Goal: Task Accomplishment & Management: Use online tool/utility

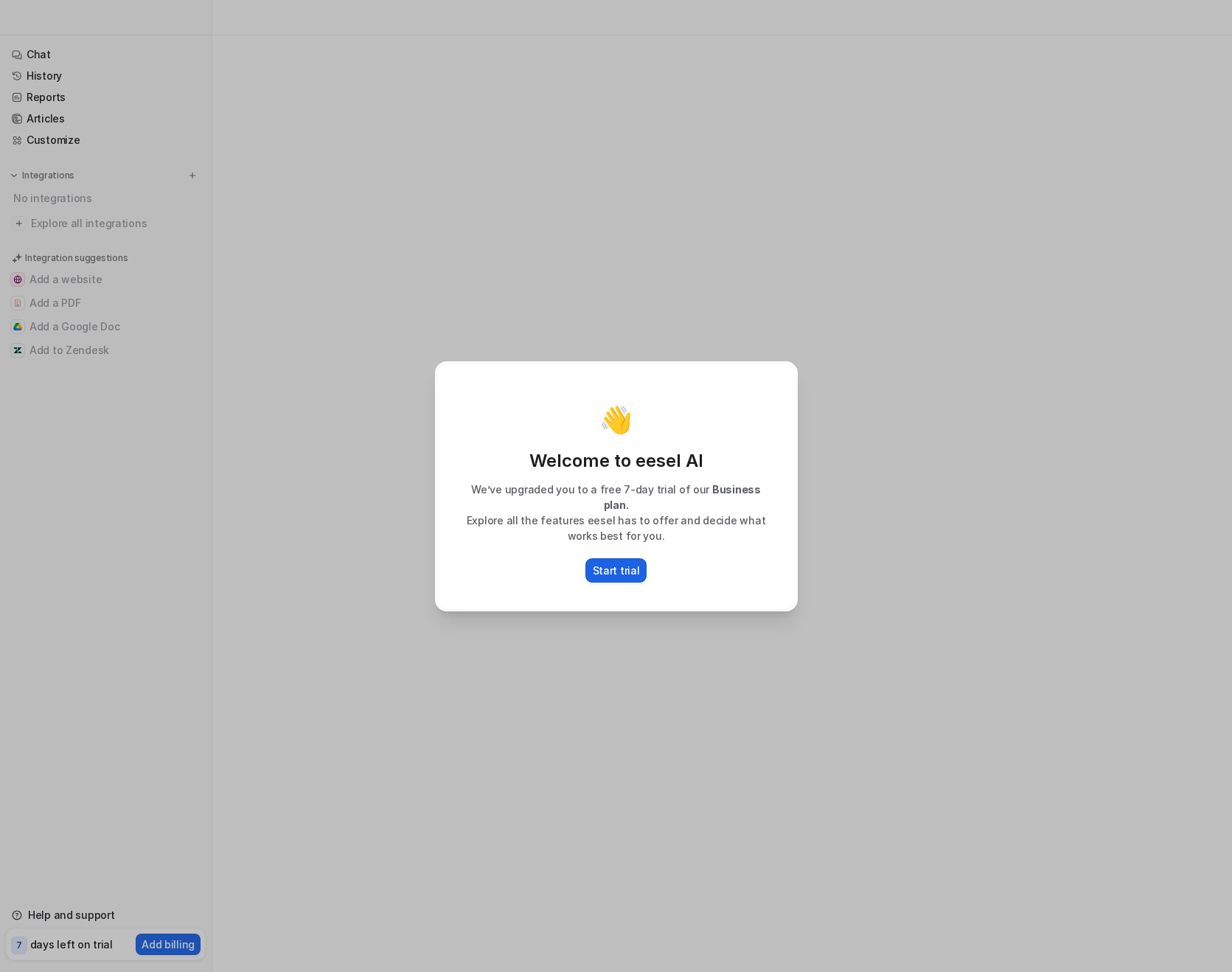
click at [613, 563] on p "Start trial" at bounding box center [616, 570] width 47 height 15
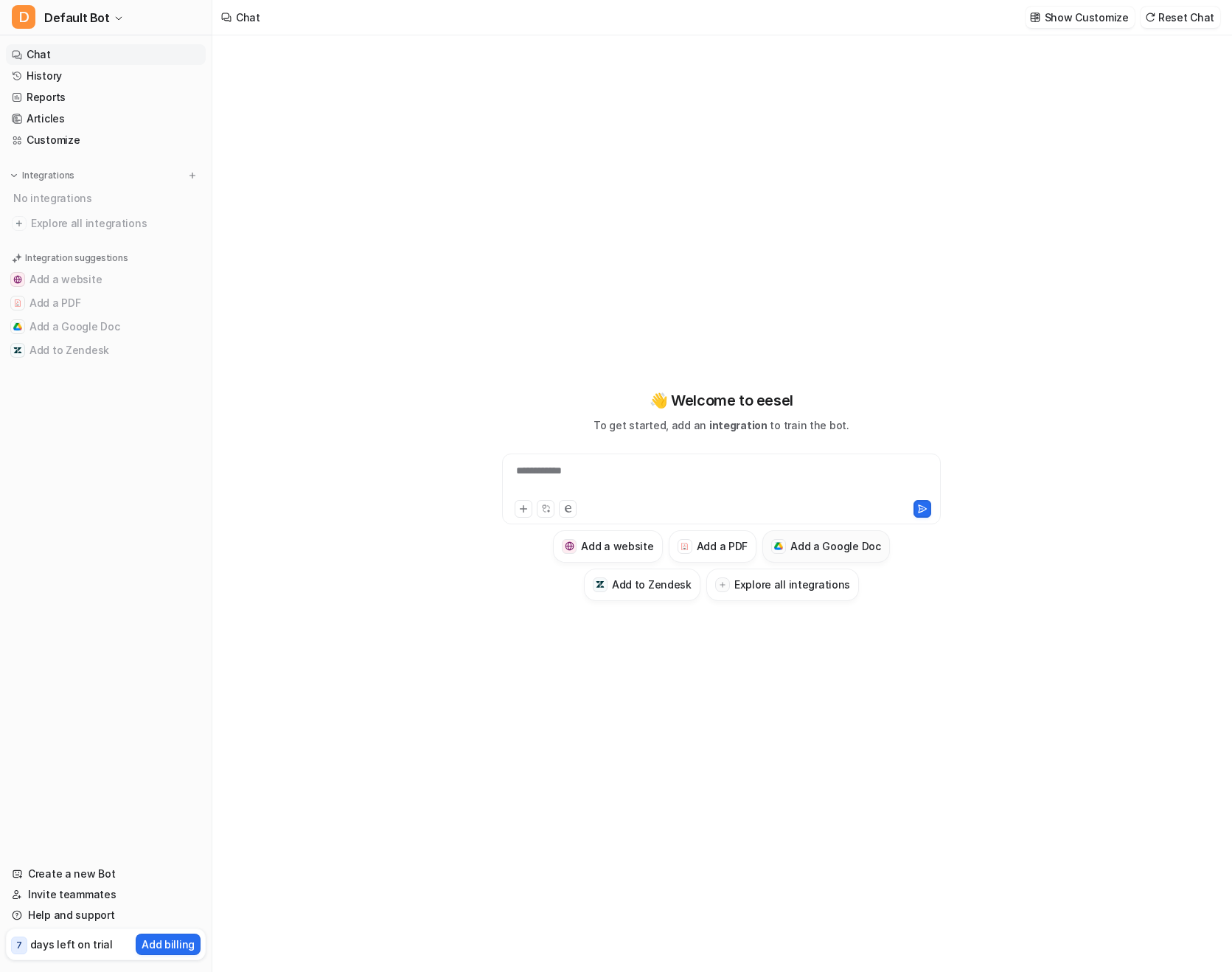
click at [839, 545] on h3 "Add a Google Doc" at bounding box center [835, 546] width 91 height 15
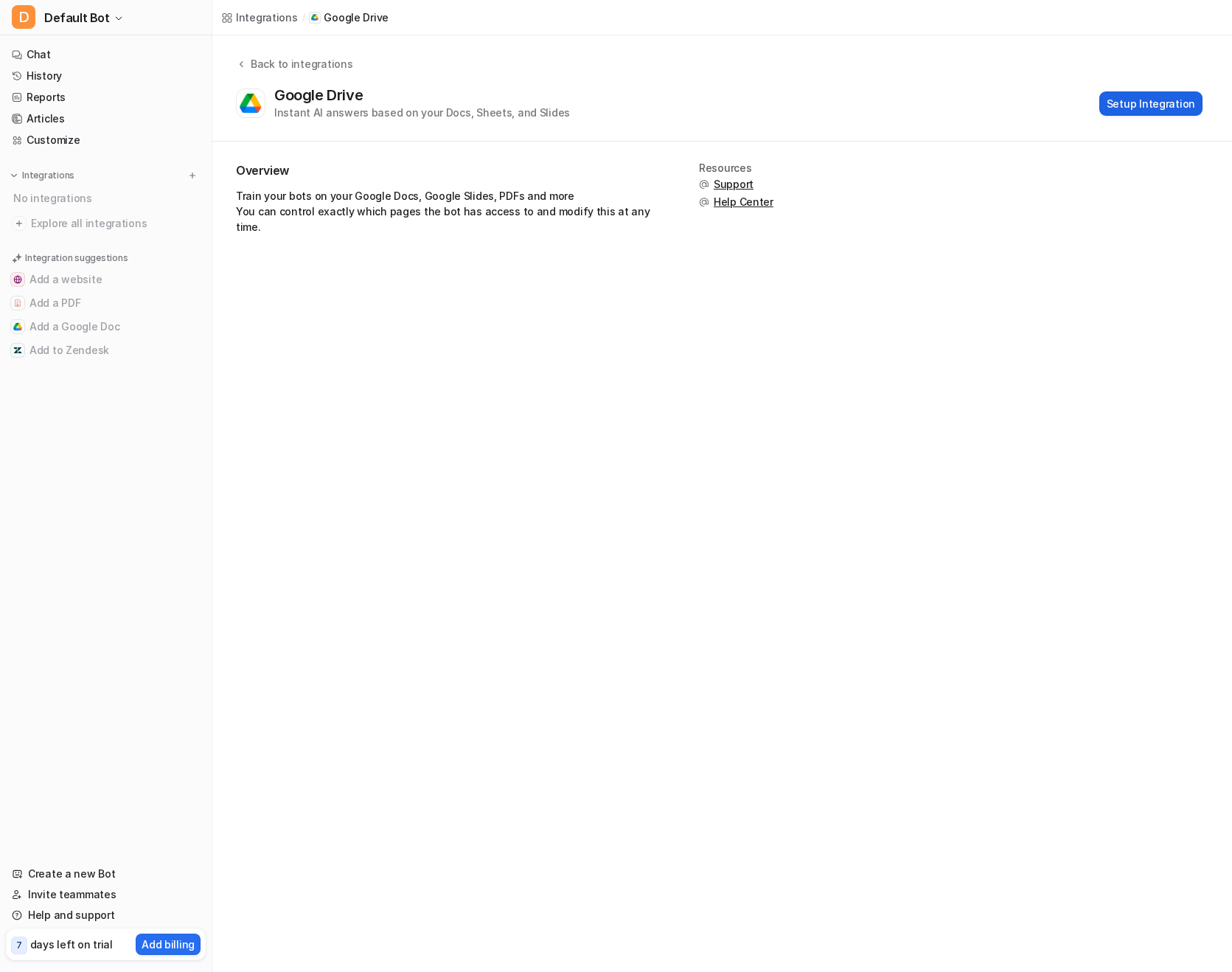
click at [1129, 106] on button "Setup Integration" at bounding box center [1150, 103] width 103 height 24
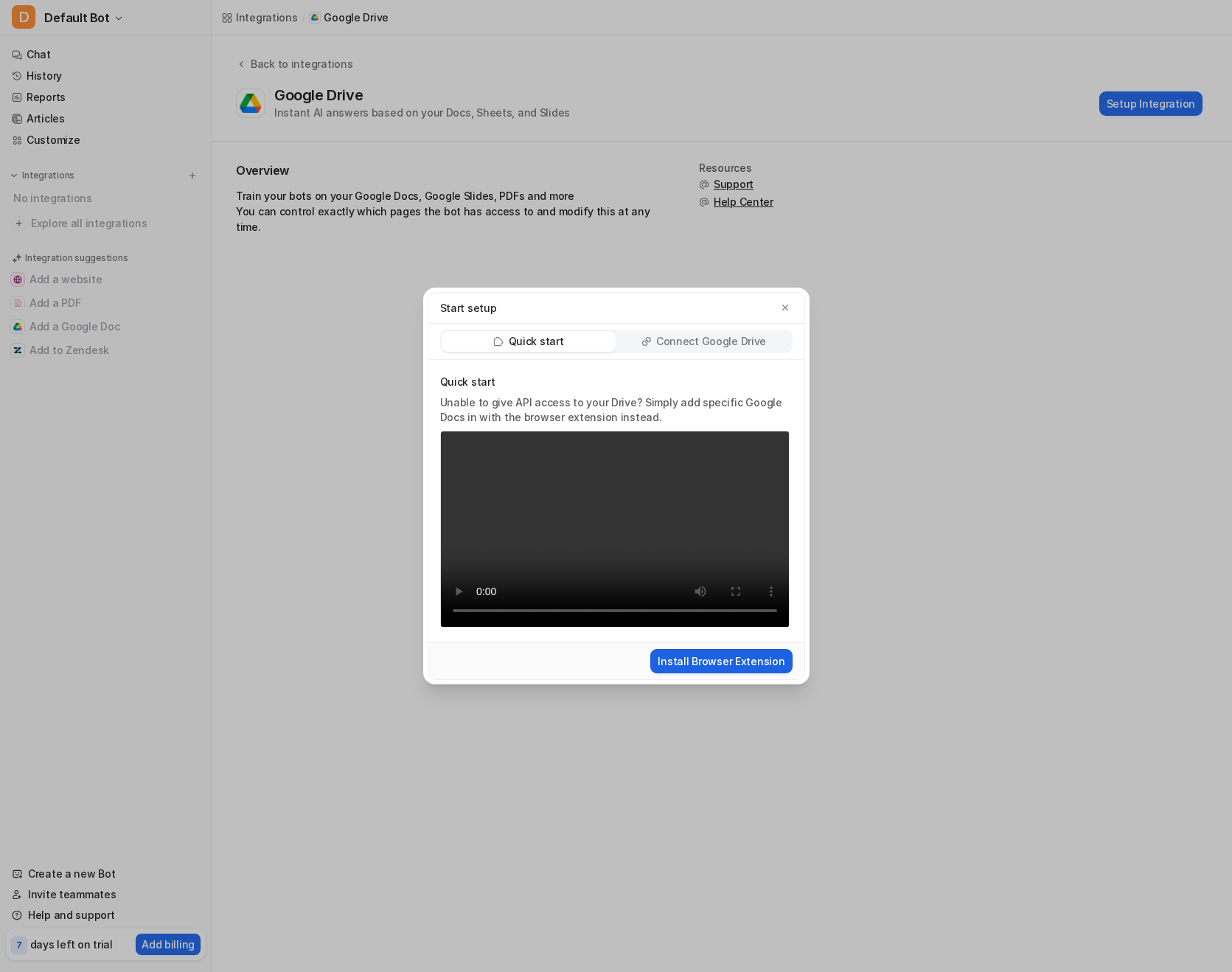
click at [719, 659] on button "Install Browser Extension" at bounding box center [721, 661] width 142 height 24
click at [740, 663] on button "Install Browser Extension" at bounding box center [721, 661] width 142 height 24
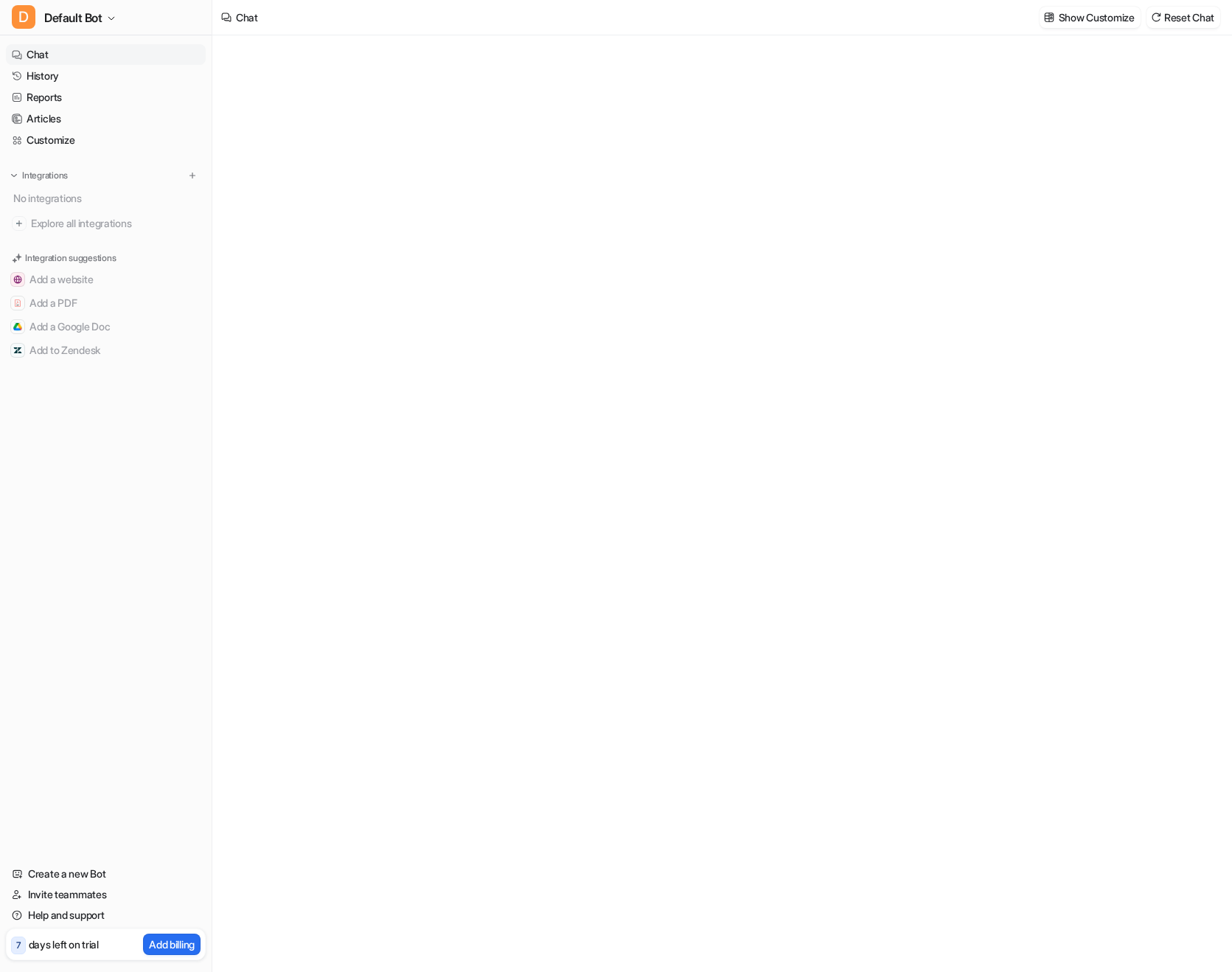
type textarea "**********"
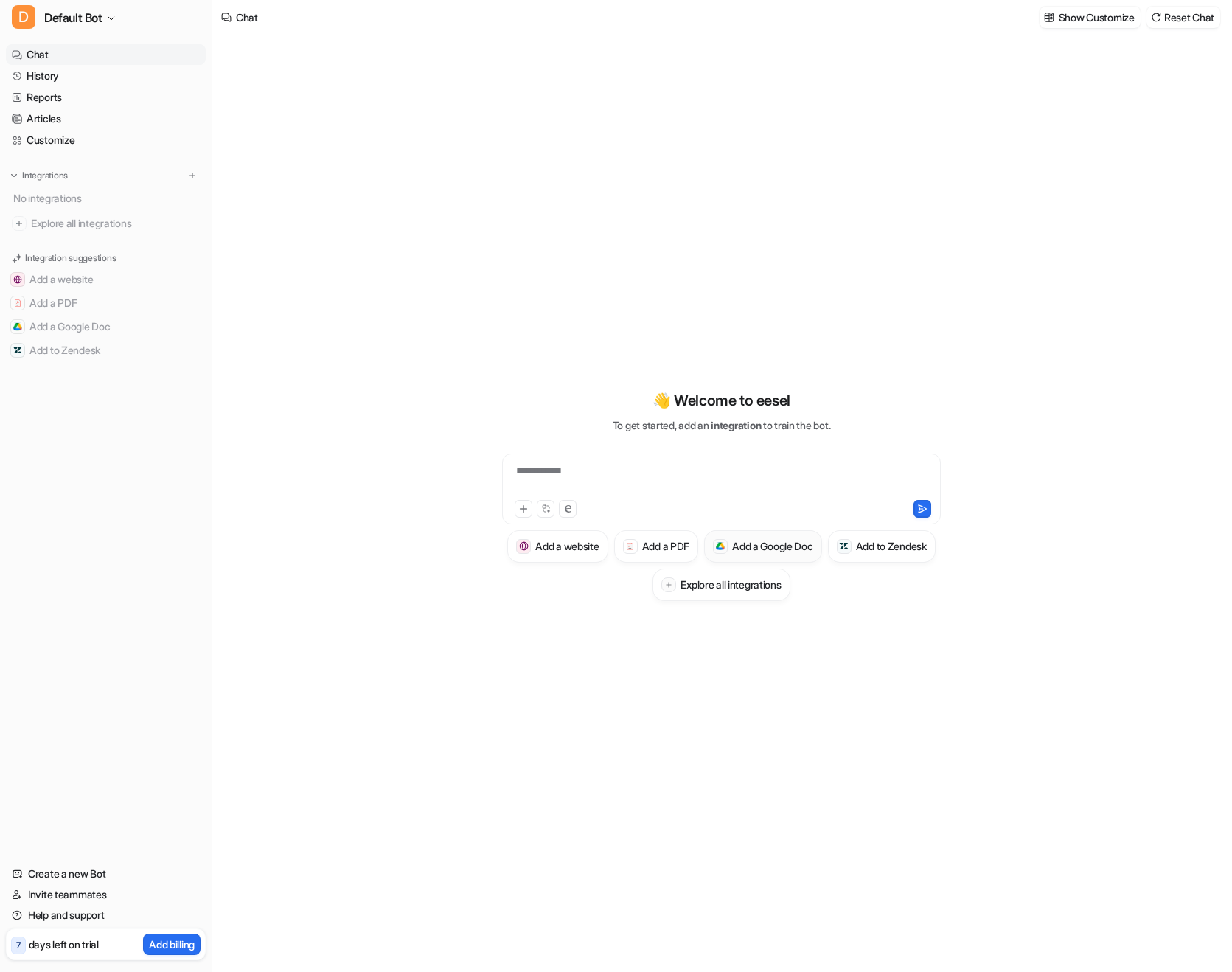
click at [813, 549] on h3 "Add a Google Doc" at bounding box center [772, 546] width 81 height 15
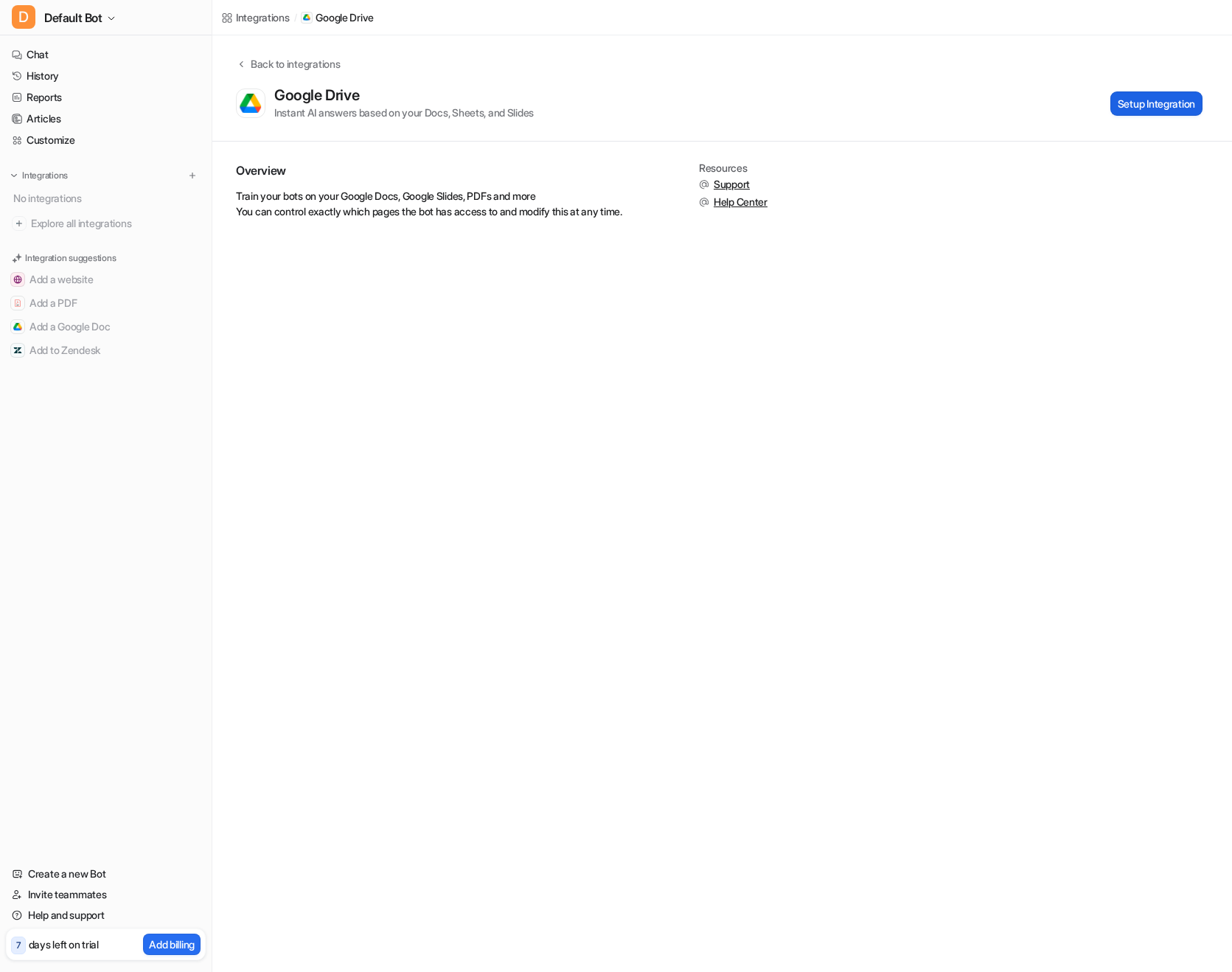
click at [1176, 103] on button "Setup Integration" at bounding box center [1156, 103] width 92 height 24
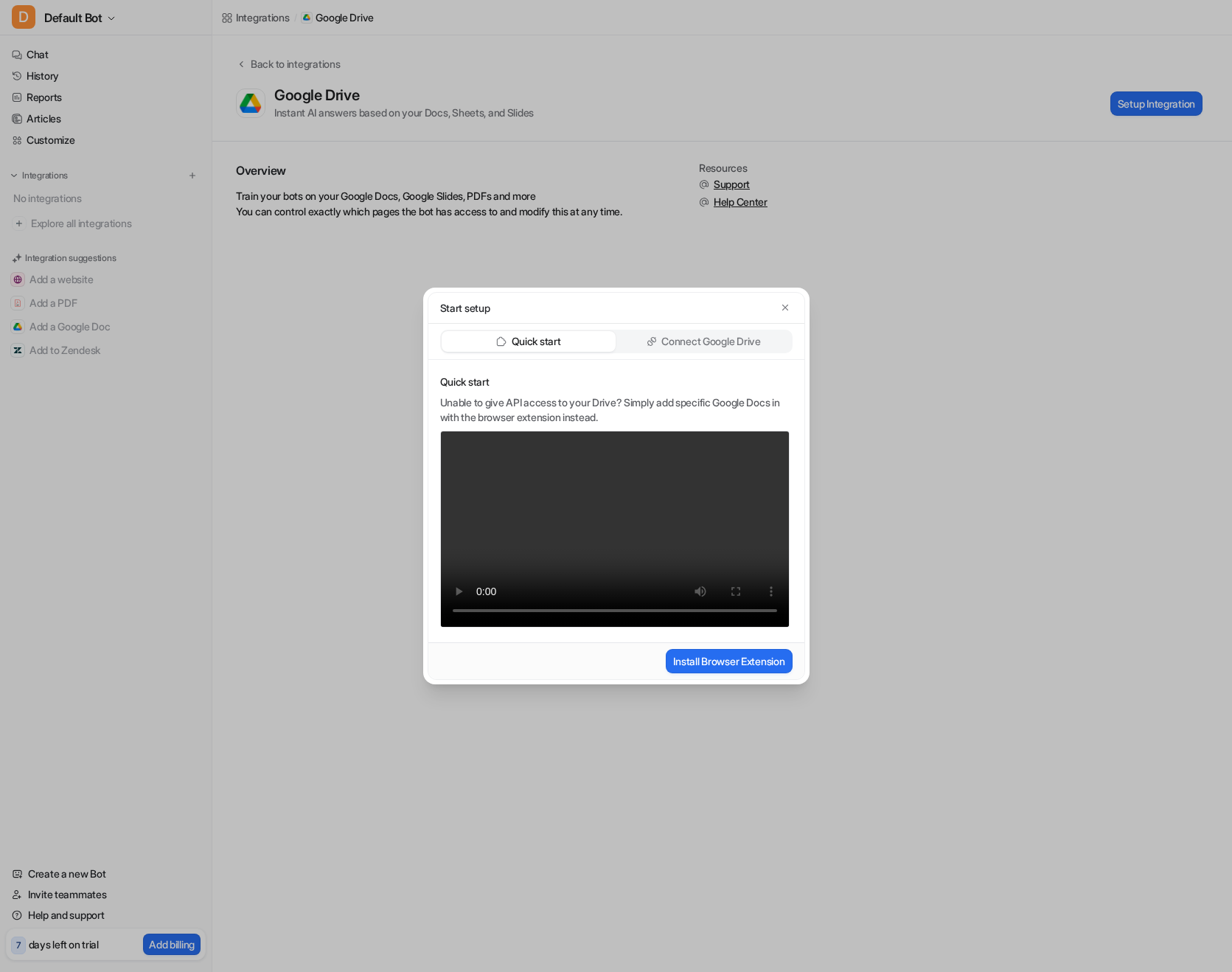
click at [742, 340] on p "Connect Google Drive" at bounding box center [711, 341] width 99 height 14
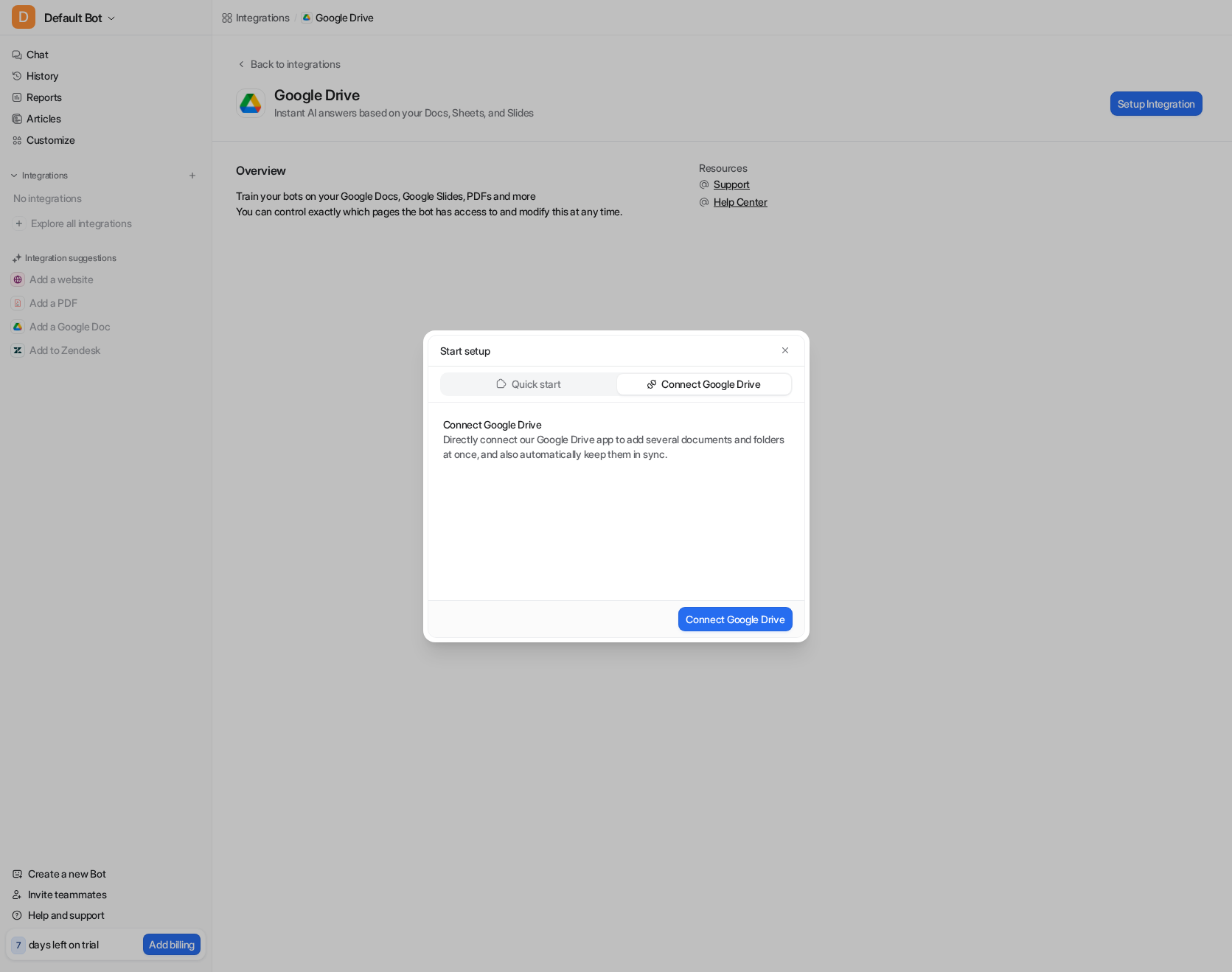
click at [570, 385] on div "Quick start" at bounding box center [528, 385] width 174 height 21
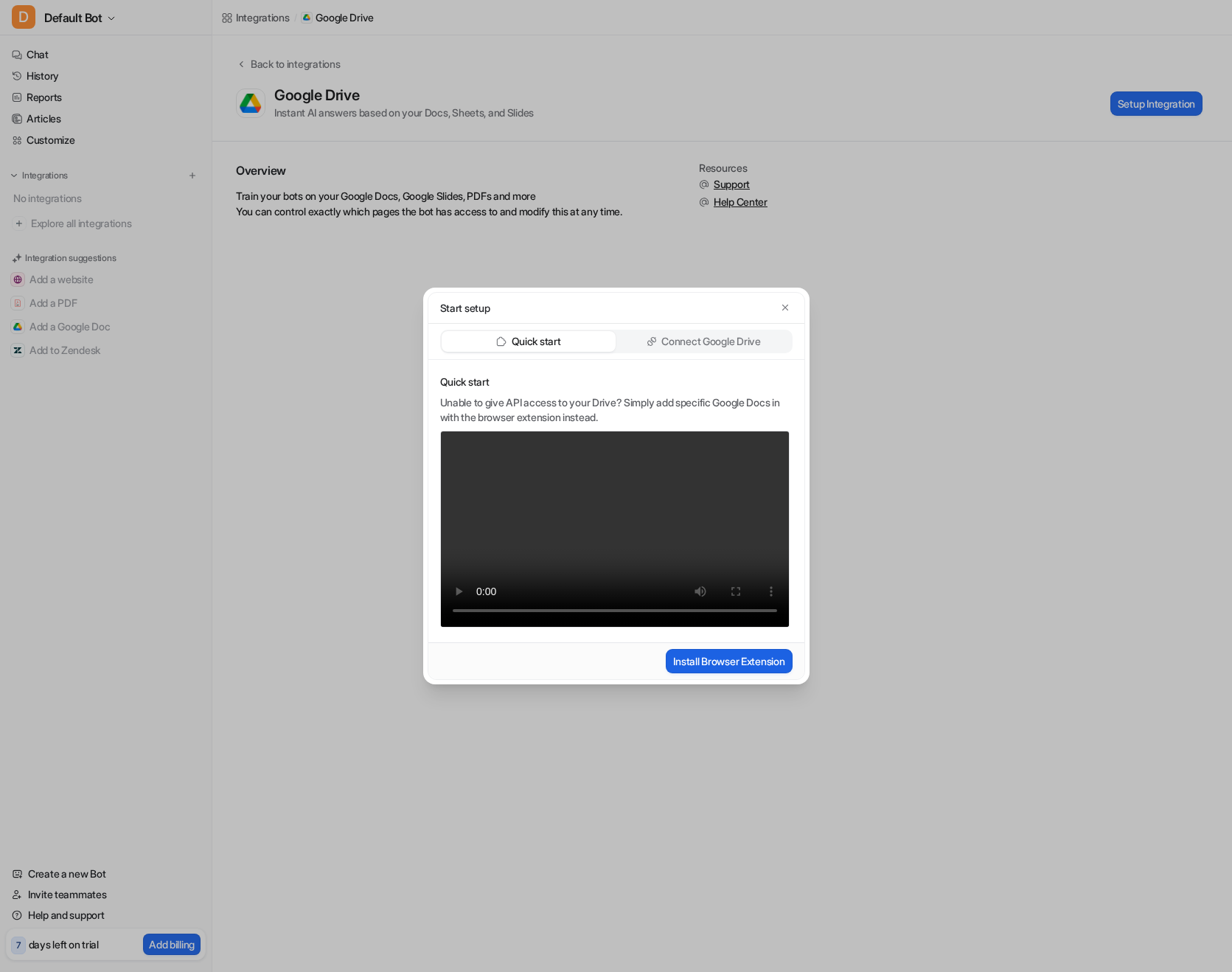
click at [719, 662] on button "Install Browser Extension" at bounding box center [728, 661] width 126 height 24
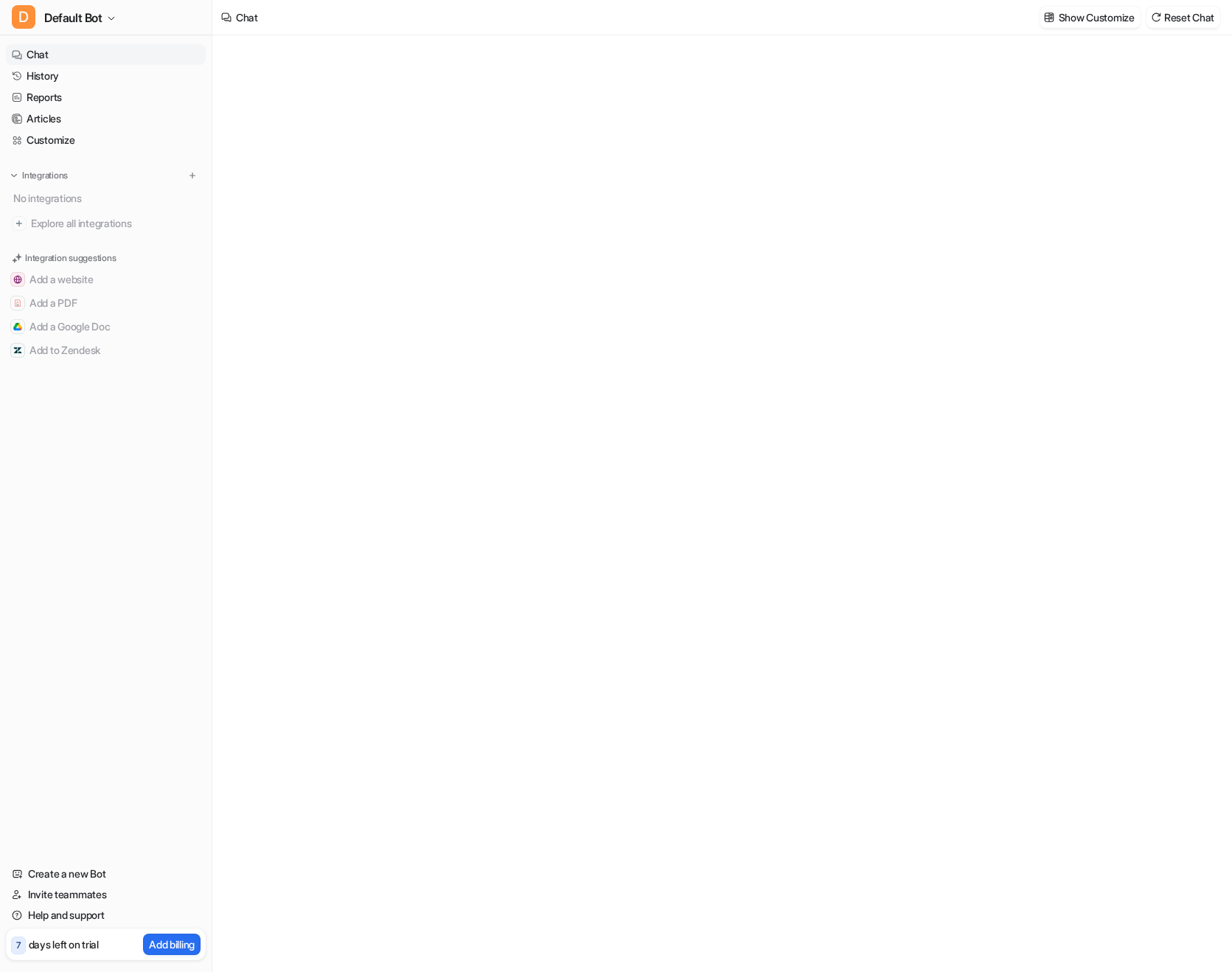
type textarea "**********"
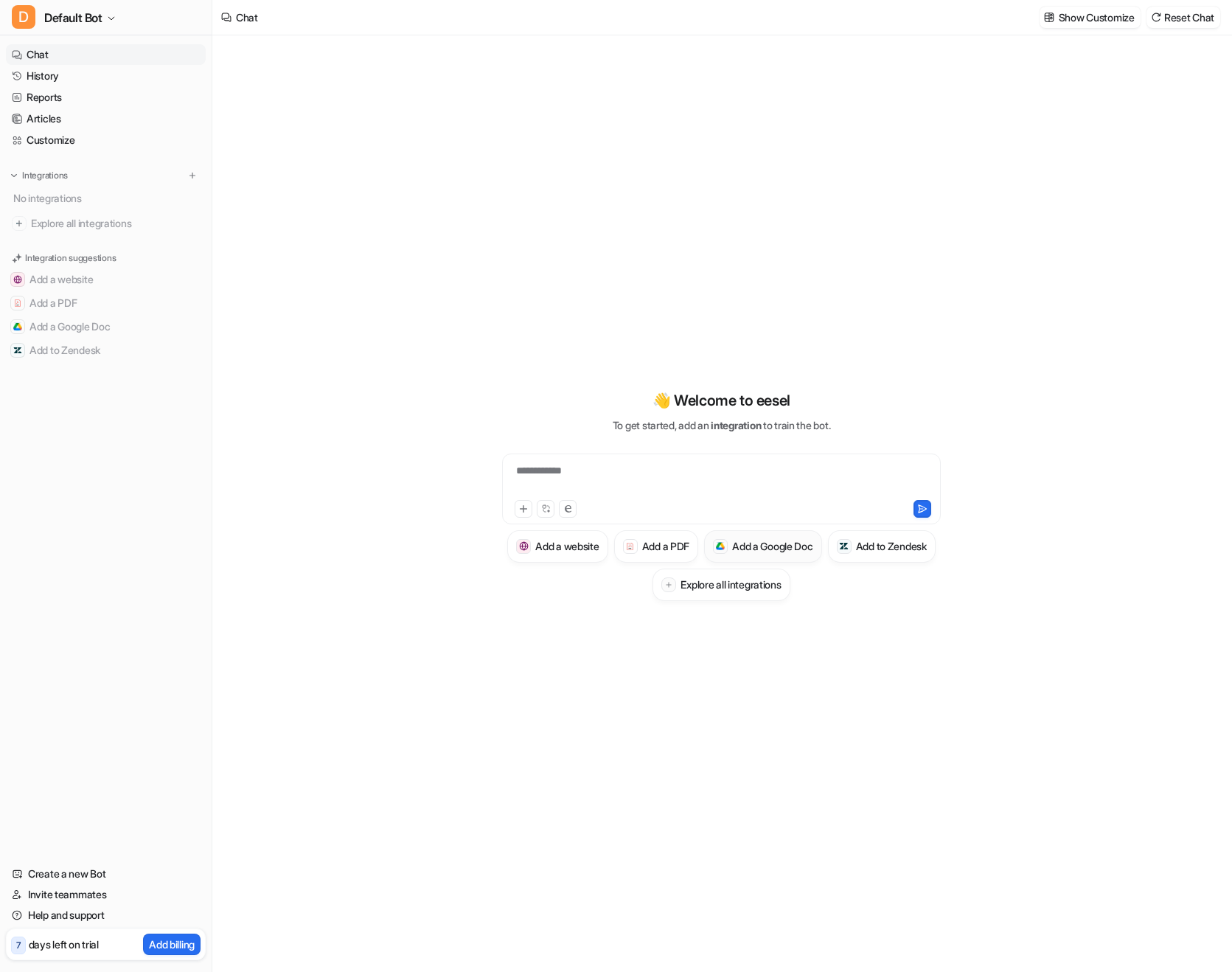
click at [813, 546] on h3 "Add a Google Doc" at bounding box center [772, 546] width 81 height 15
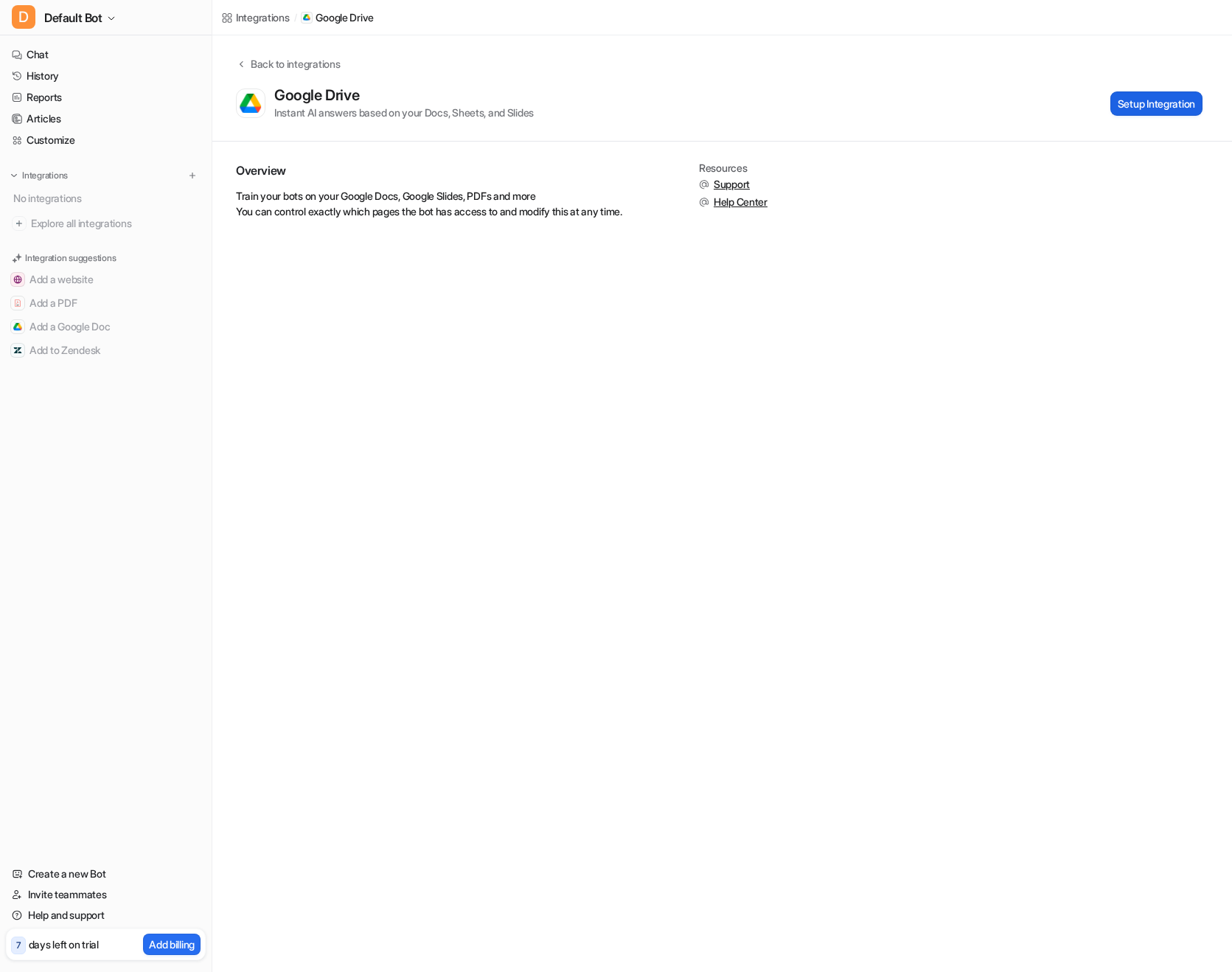
click at [1145, 103] on button "Setup Integration" at bounding box center [1156, 103] width 92 height 24
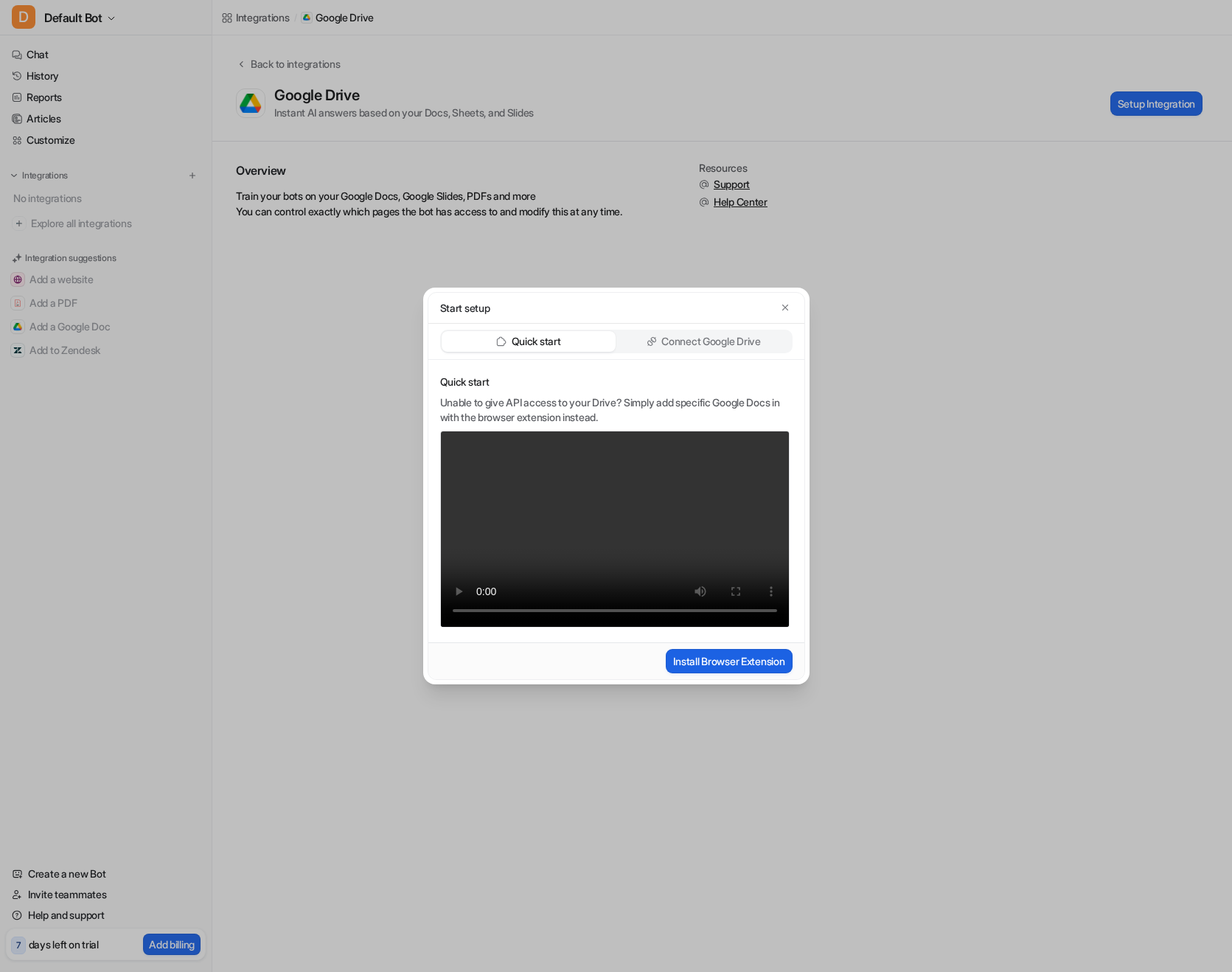
click at [753, 658] on button "Install Browser Extension" at bounding box center [728, 661] width 126 height 24
